Goal: Task Accomplishment & Management: Manage account settings

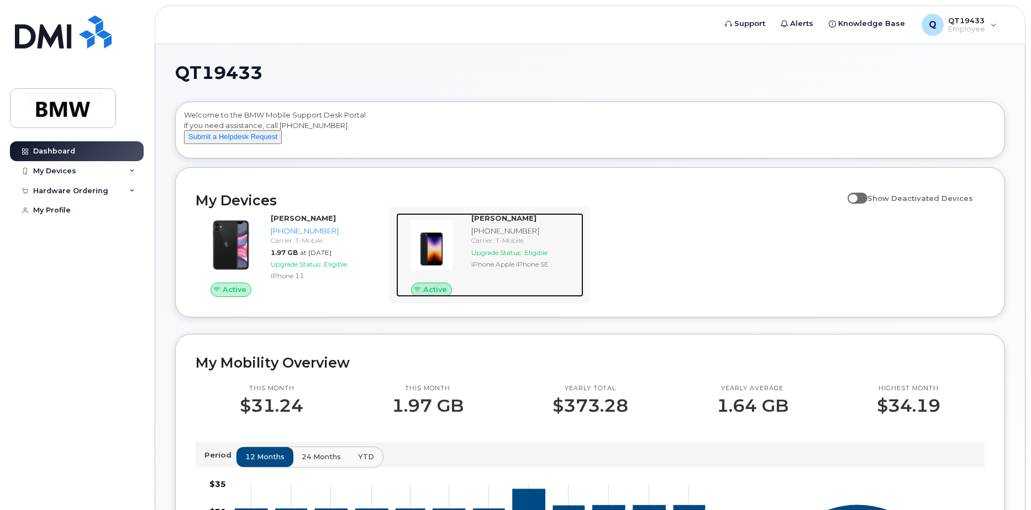
click at [522, 236] on div "[PHONE_NUMBER]" at bounding box center [525, 231] width 108 height 10
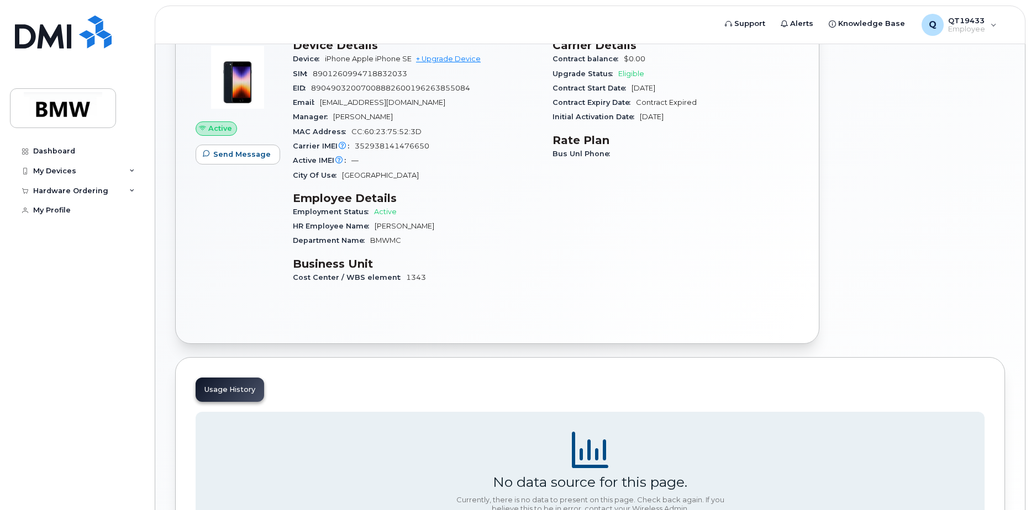
scroll to position [95, 0]
click at [239, 388] on div "Usage History" at bounding box center [230, 392] width 69 height 24
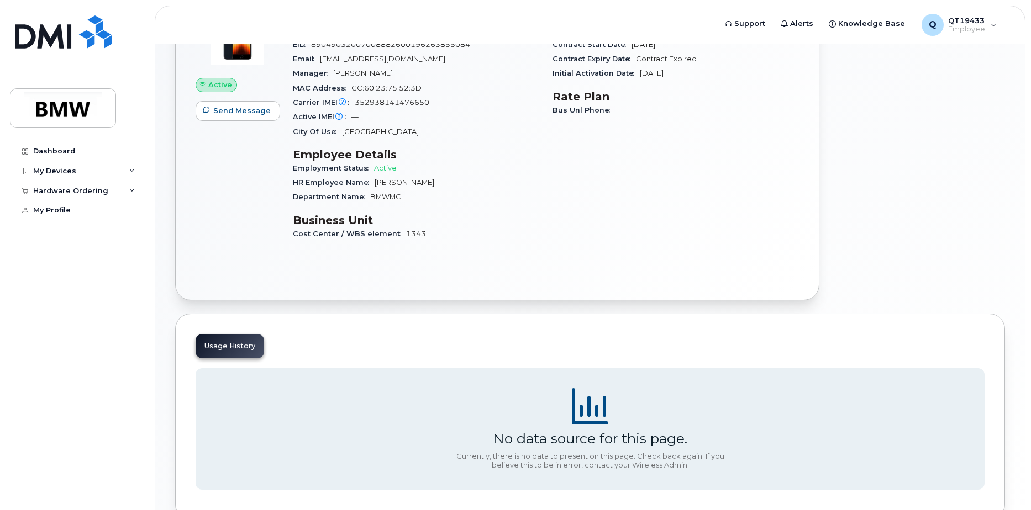
scroll to position [206, 0]
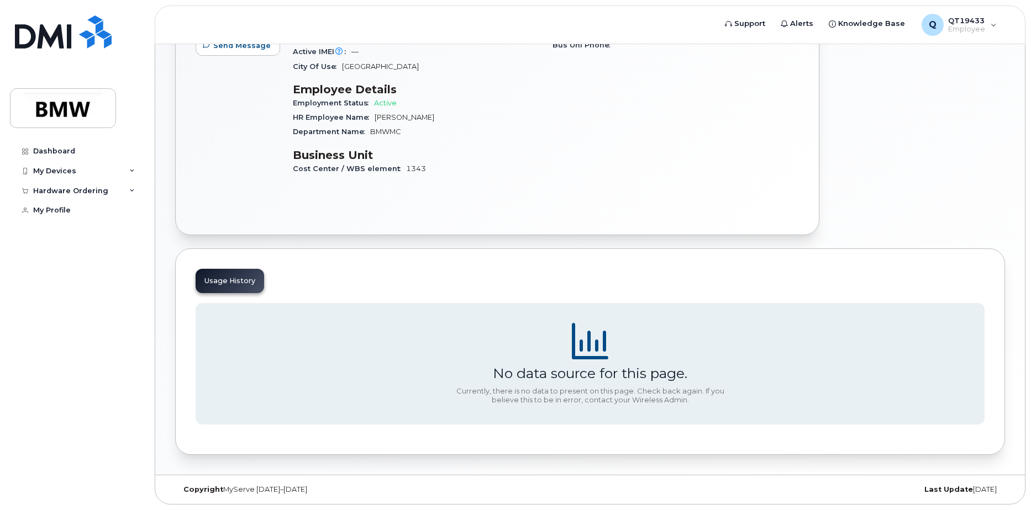
click at [225, 275] on div "Usage History" at bounding box center [230, 281] width 69 height 24
click at [225, 286] on div "Usage History" at bounding box center [230, 281] width 69 height 24
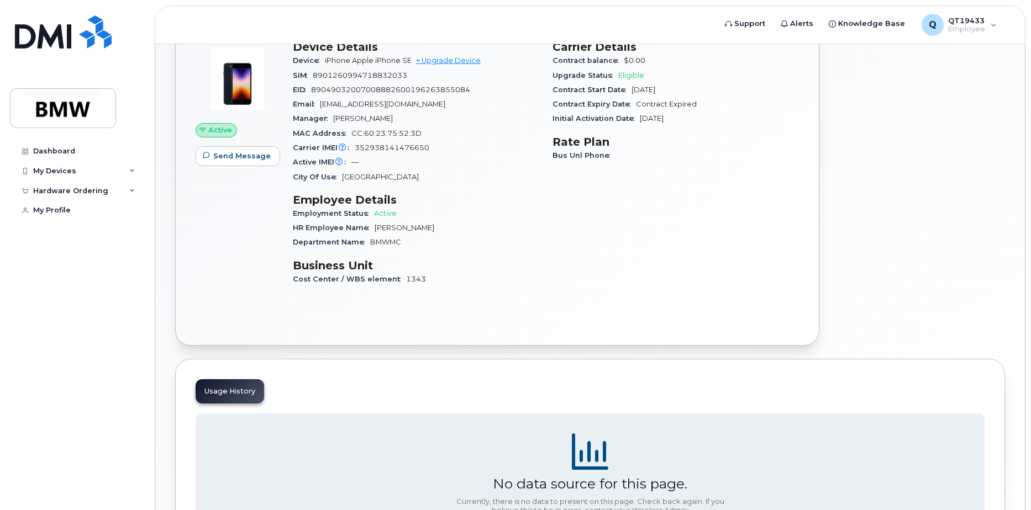
scroll to position [0, 0]
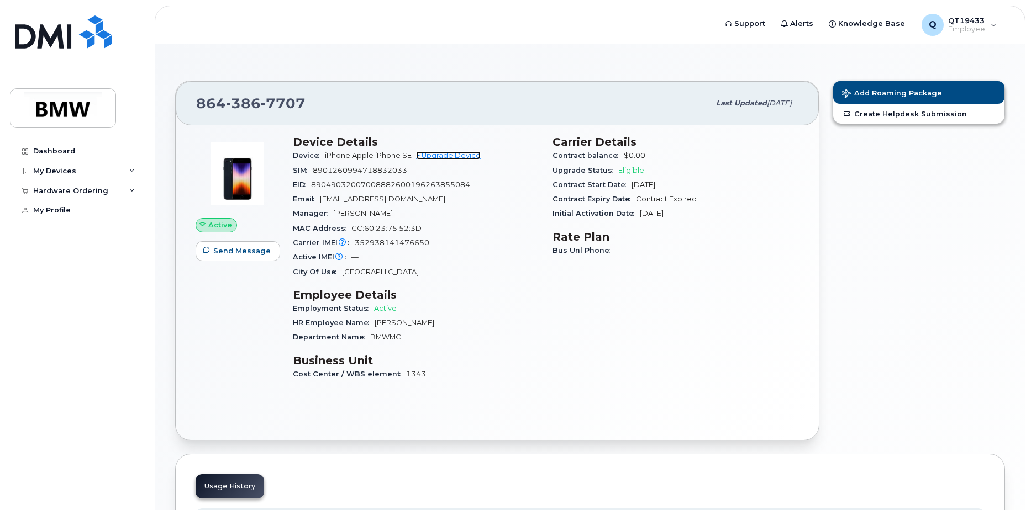
click at [442, 157] on link "+ Upgrade Device" at bounding box center [448, 155] width 65 height 8
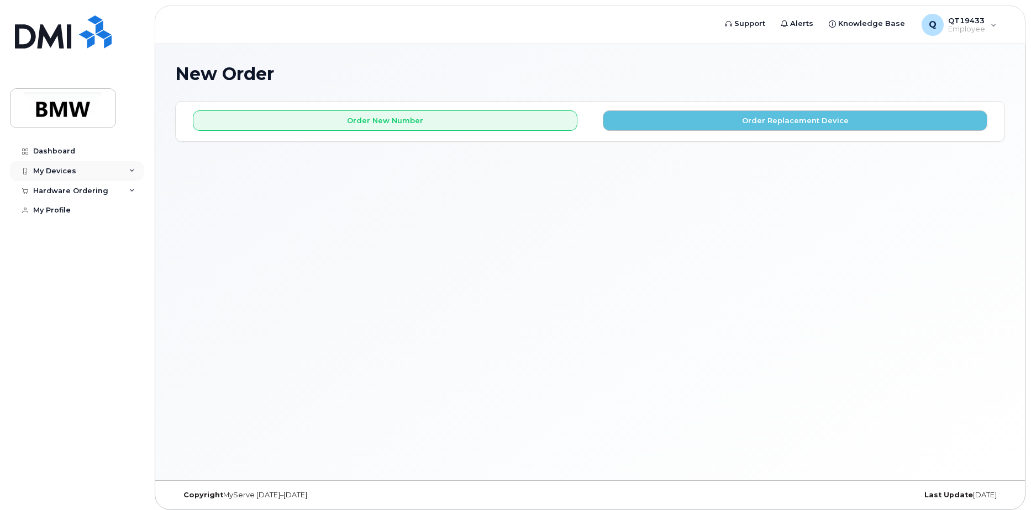
click at [130, 169] on icon at bounding box center [132, 172] width 6 height 6
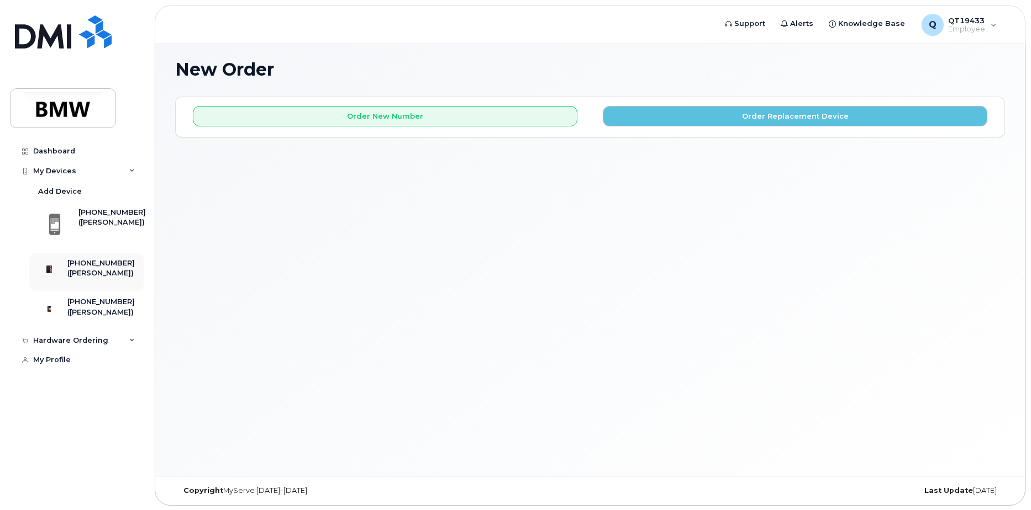
scroll to position [6, 0]
click at [131, 351] on div "Hardware Ordering" at bounding box center [77, 341] width 134 height 20
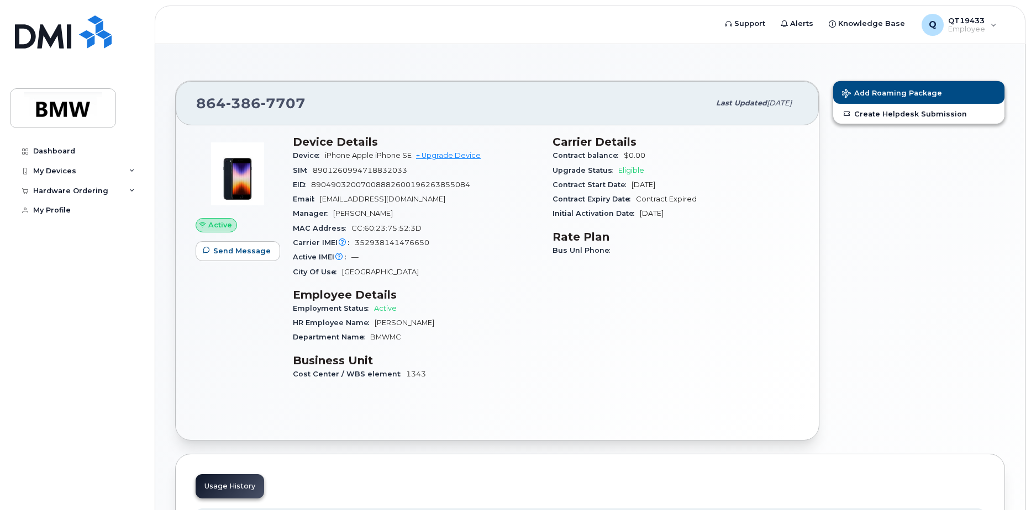
click at [238, 172] on img at bounding box center [237, 174] width 66 height 66
click at [962, 221] on div "Add Roaming Package Create Helpdesk Submission" at bounding box center [919, 260] width 186 height 373
